Goal: Information Seeking & Learning: Learn about a topic

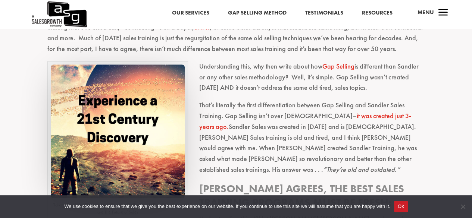
scroll to position [298, 0]
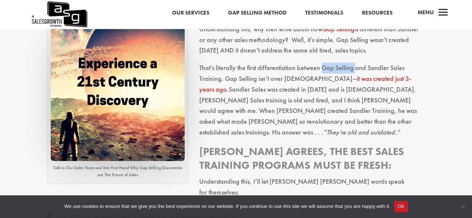
drag, startPoint x: 354, startPoint y: 70, endPoint x: 320, endPoint y: 69, distance: 33.6
click at [320, 69] on p "That’s literally the first differentiation between Gap Selling and Sandler Sale…" at bounding box center [236, 104] width 378 height 82
copy p "Gap Selling"
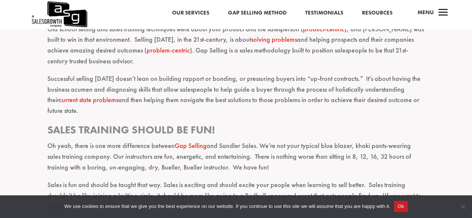
scroll to position [1268, 0]
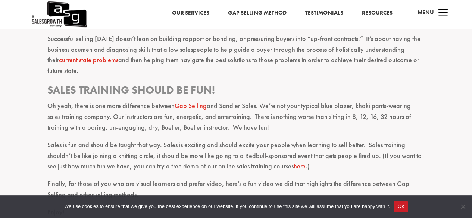
click at [201, 13] on link "Our Services" at bounding box center [190, 13] width 37 height 10
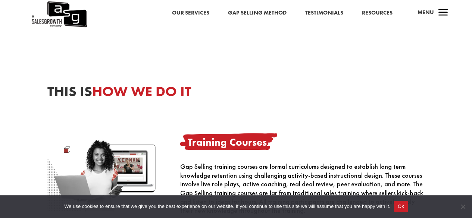
scroll to position [373, 0]
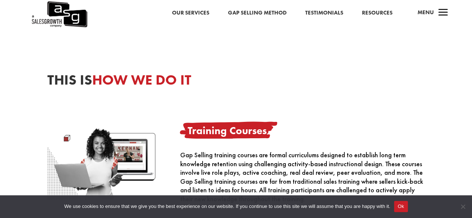
click at [192, 12] on link "Our Services" at bounding box center [190, 13] width 37 height 10
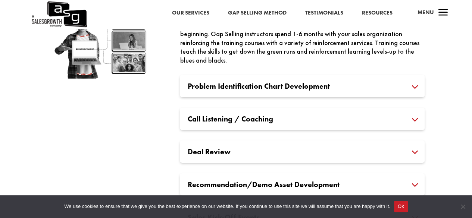
scroll to position [1082, 0]
click at [231, 119] on h3 "Call Listening / Coaching" at bounding box center [302, 118] width 230 height 7
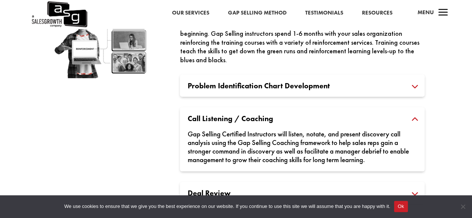
click at [231, 117] on h3 "Call Listening / Coaching" at bounding box center [302, 118] width 230 height 7
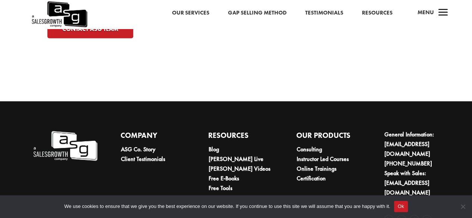
scroll to position [2477, 0]
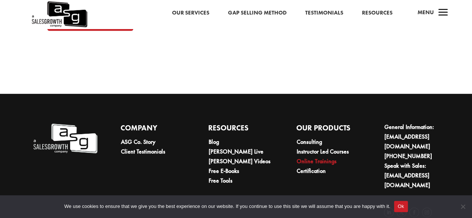
click at [320, 157] on link "Online Trainings" at bounding box center [316, 161] width 40 height 8
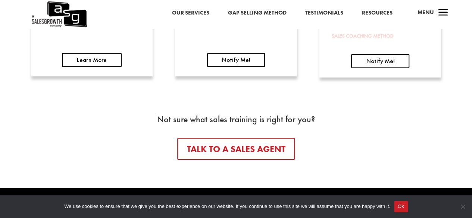
scroll to position [1343, 0]
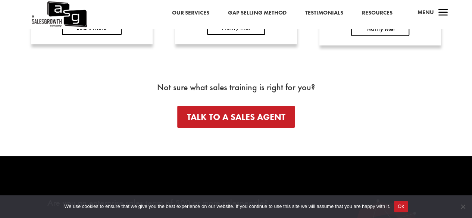
click at [257, 122] on link "Talk To A Sales Agent" at bounding box center [236, 117] width 118 height 22
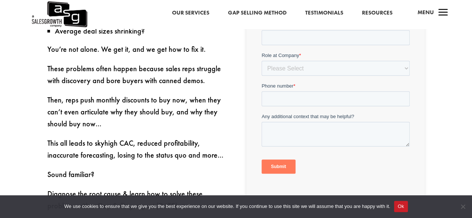
scroll to position [373, 0]
